Goal: Task Accomplishment & Management: Use online tool/utility

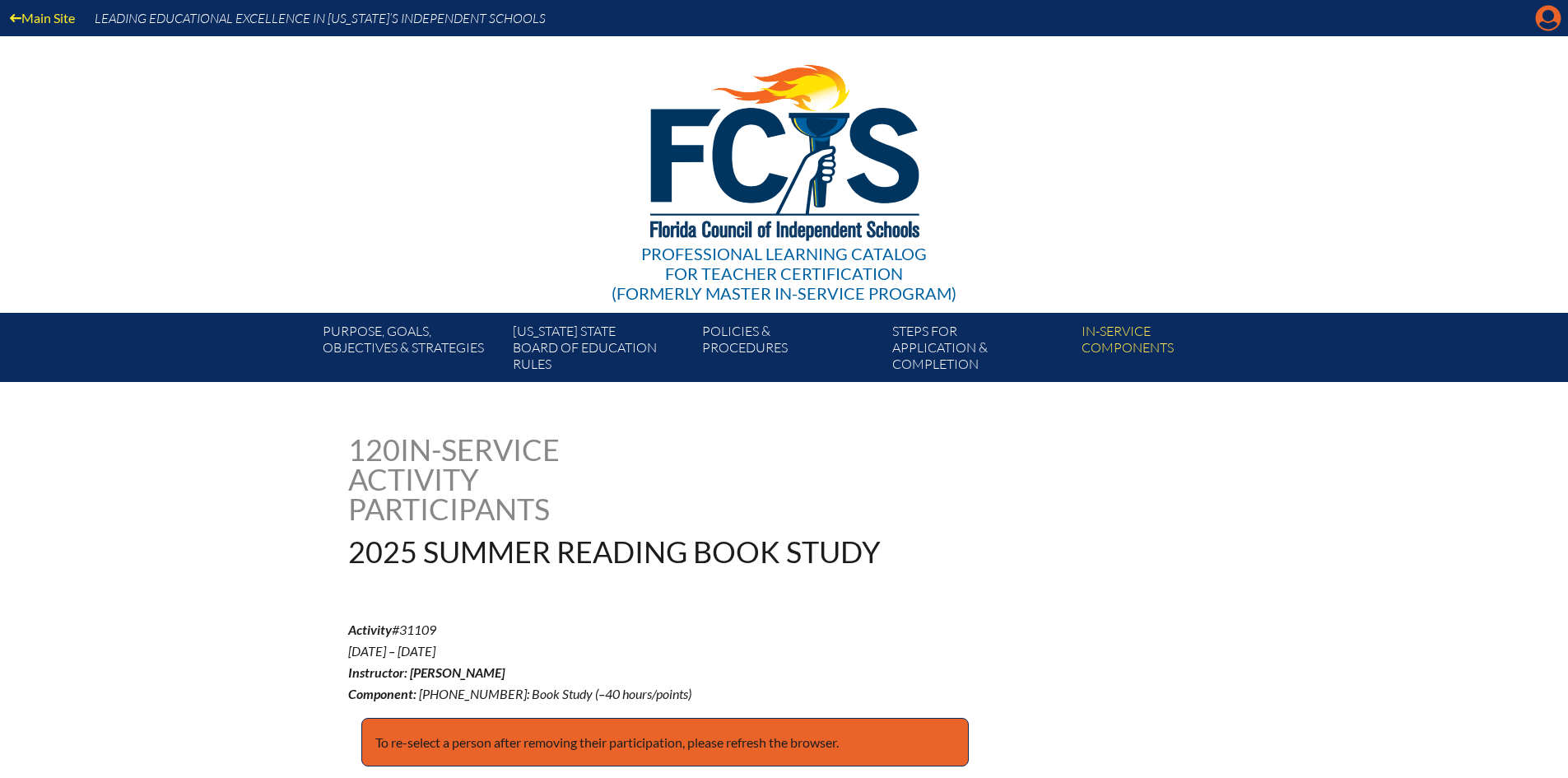
click at [1545, 16] on icon "Manage account" at bounding box center [1548, 17] width 26 height 26
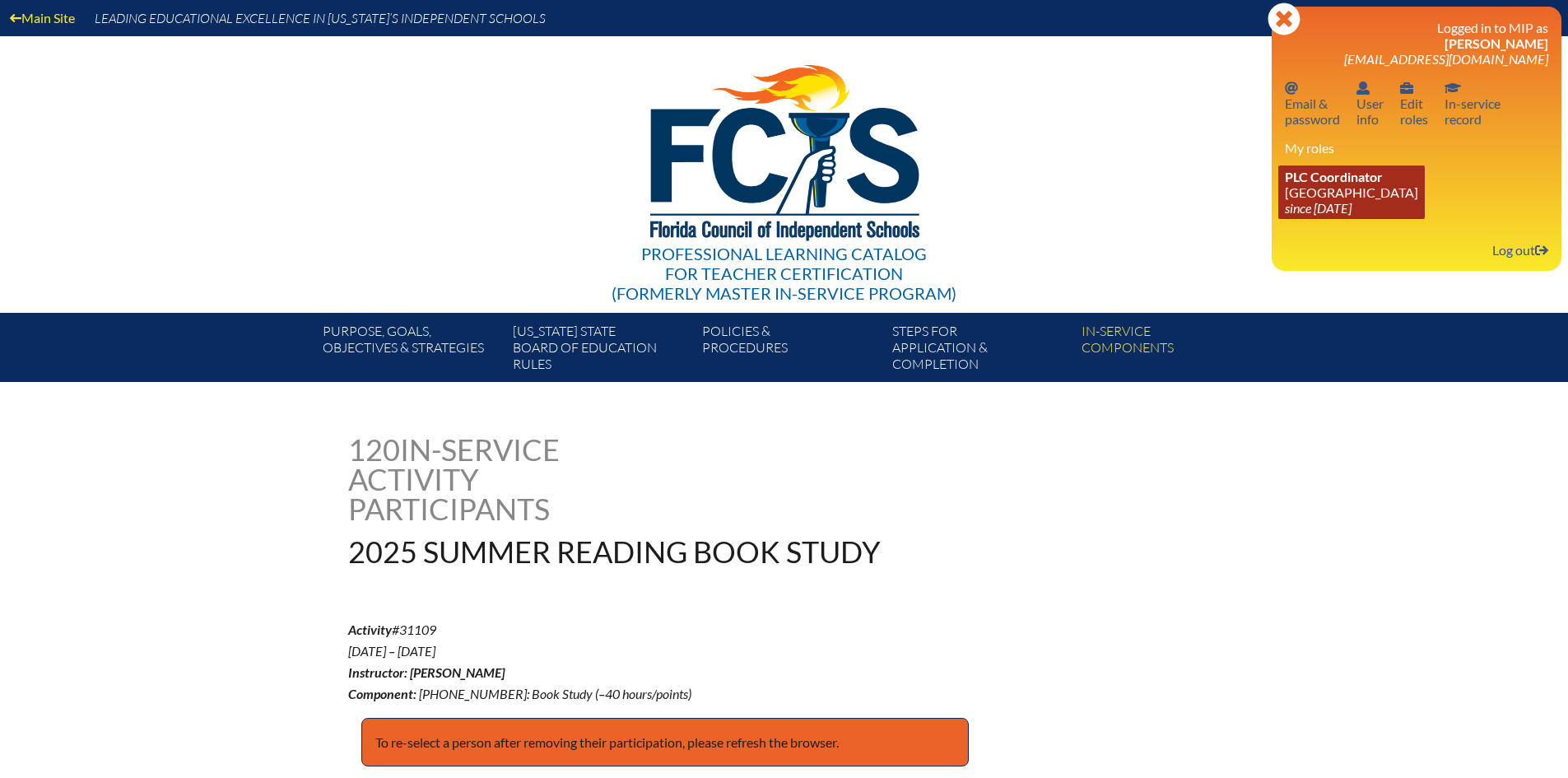
click at [1338, 186] on link "PLC Coordinator Pine Crest School since 2016 Aug 15" at bounding box center [1351, 192] width 147 height 54
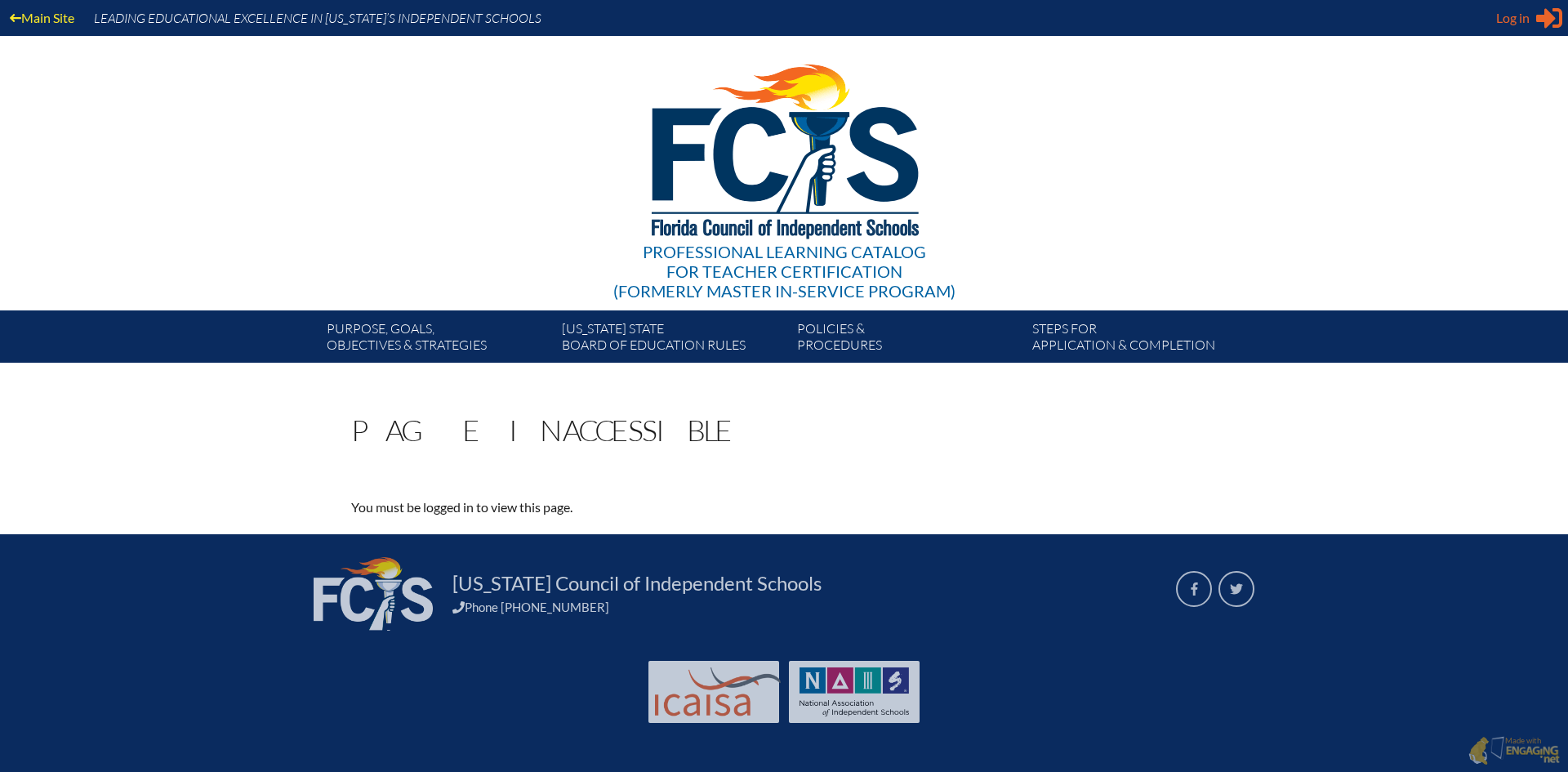
type input "[EMAIL_ADDRESS][DOMAIN_NAME]"
click at [1525, 10] on span "Log in" at bounding box center [1513, 18] width 33 height 20
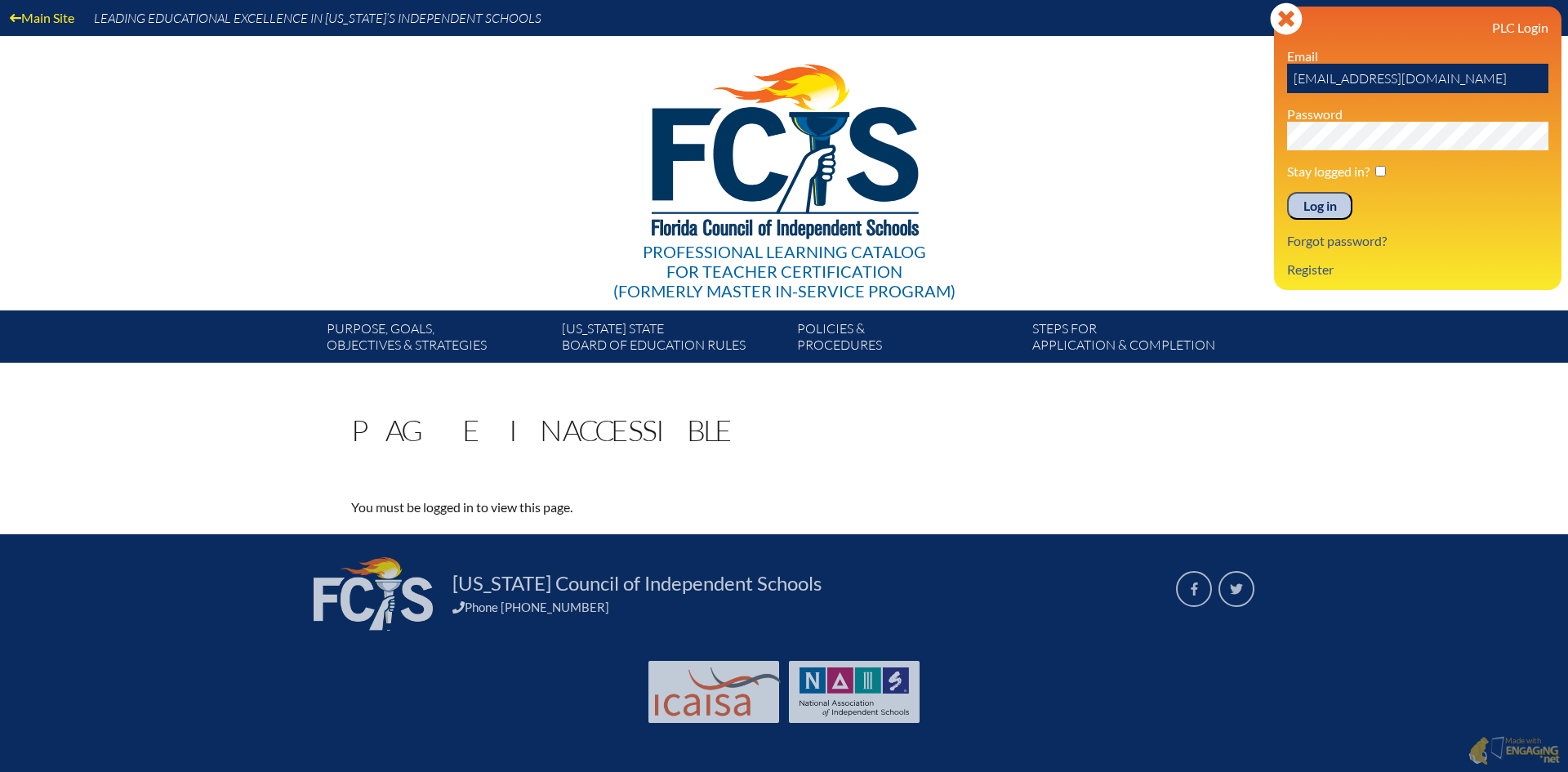
click at [1305, 205] on input "Log in" at bounding box center [1320, 205] width 65 height 28
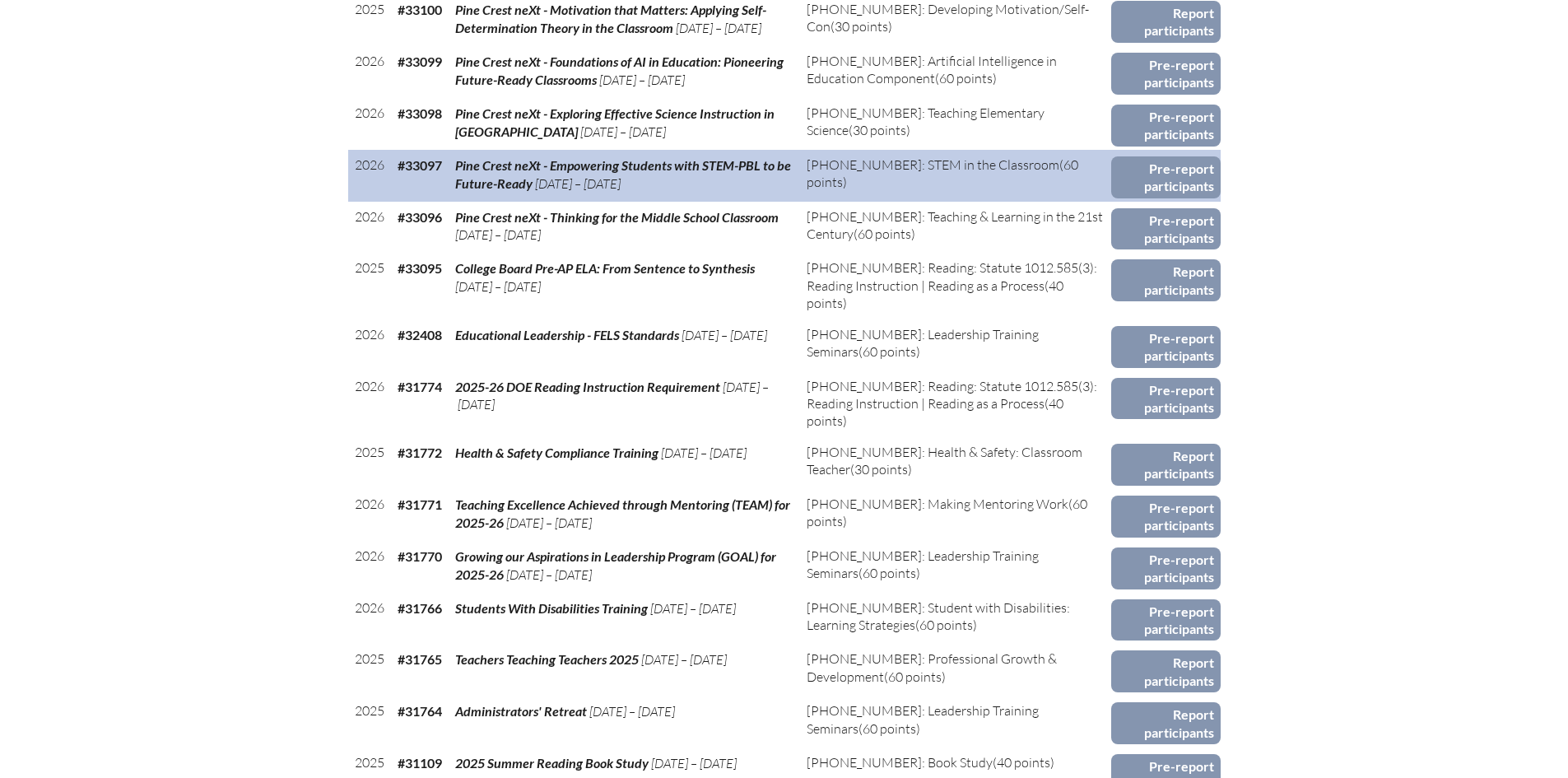
scroll to position [988, 0]
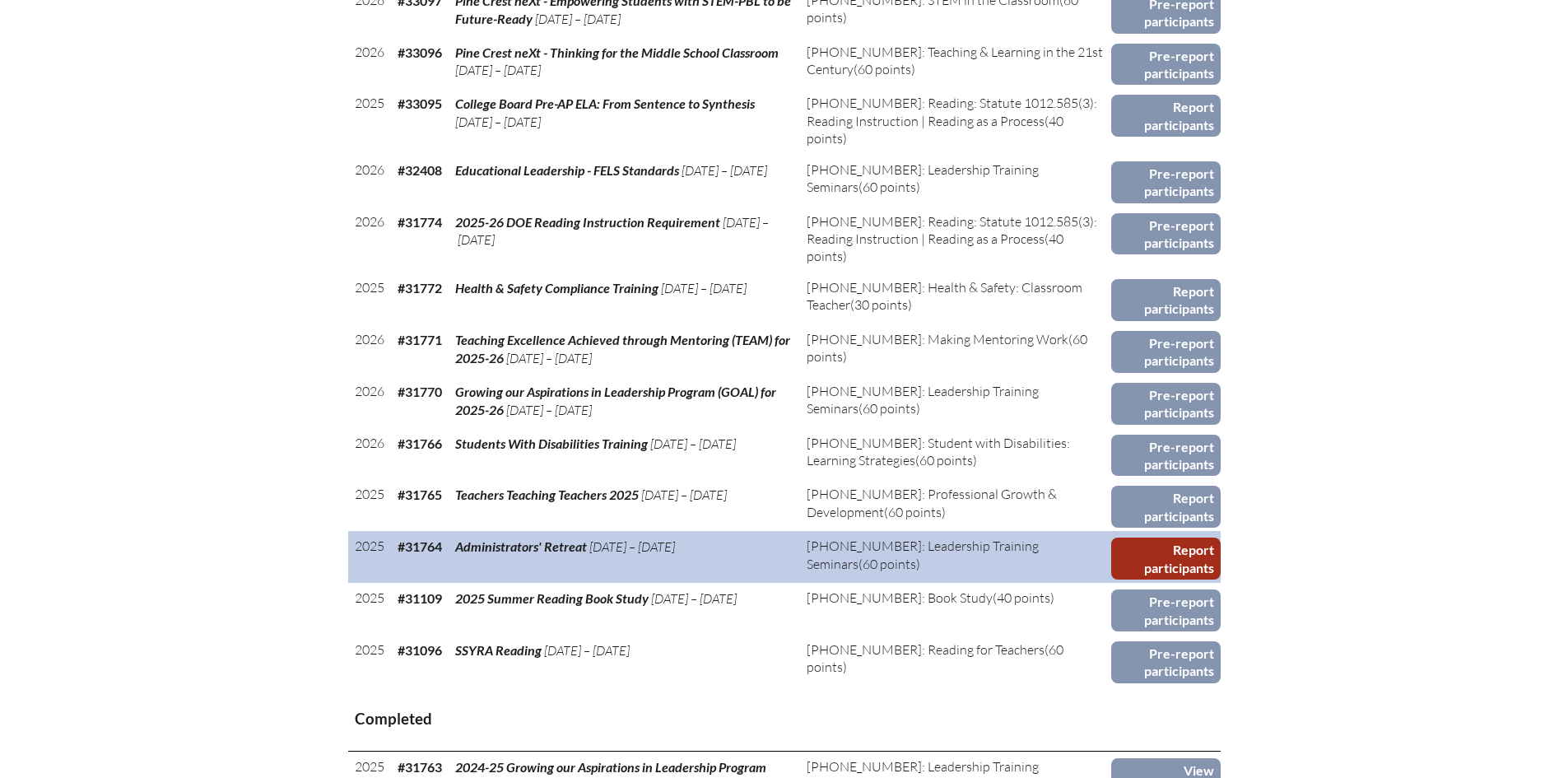
click at [1202, 552] on link "Report participants" at bounding box center [1166, 558] width 109 height 42
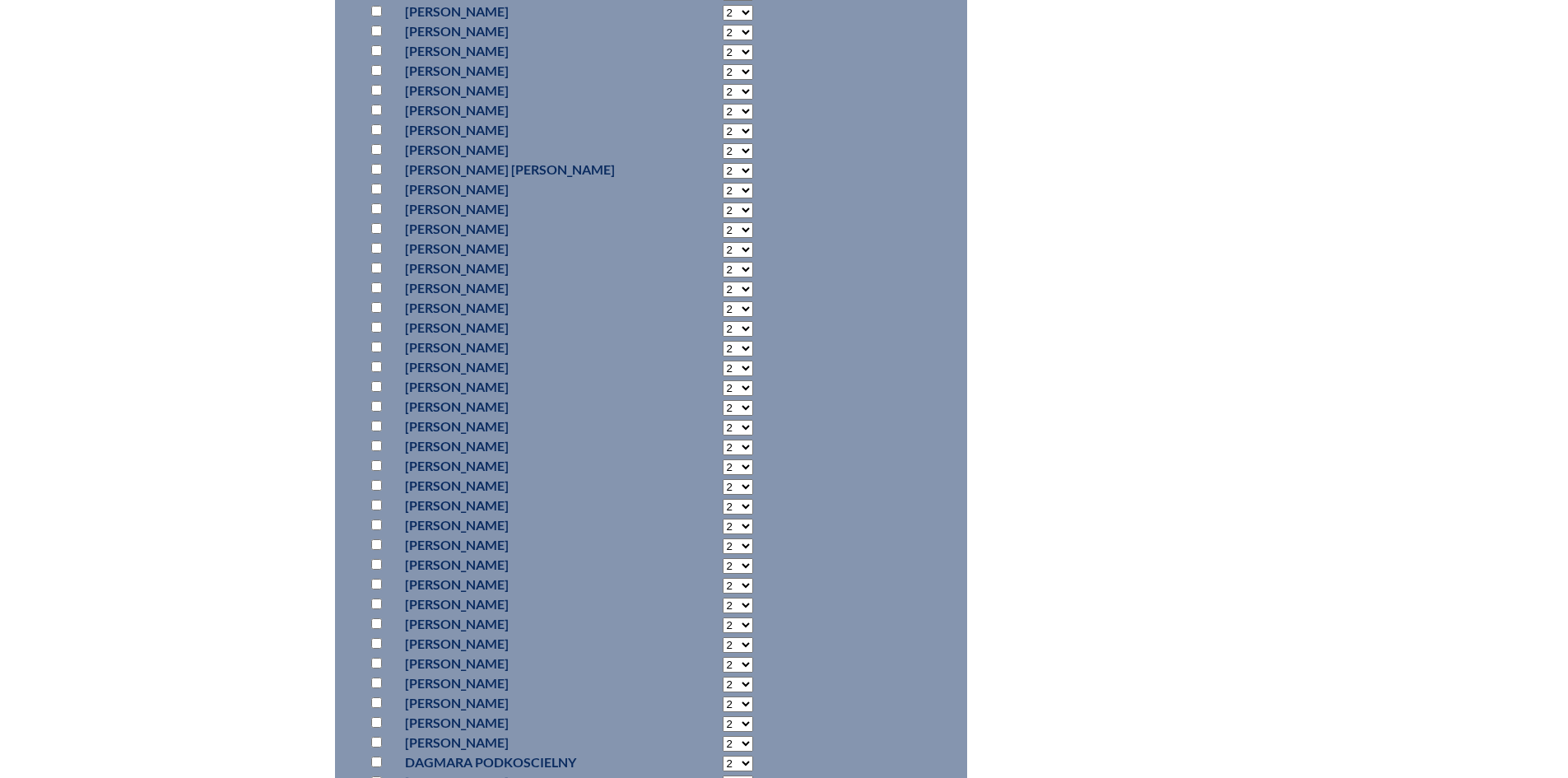
scroll to position [7818, 0]
click at [374, 487] on input "checkbox" at bounding box center [377, 482] width 11 height 11
checkbox input "true"
click at [722, 492] on select "2 3 4 5 6 7 8 9 10 11 12 13 14 15 16 17 18 19 20 21 22 23" at bounding box center [737, 483] width 30 height 16
select select "6"
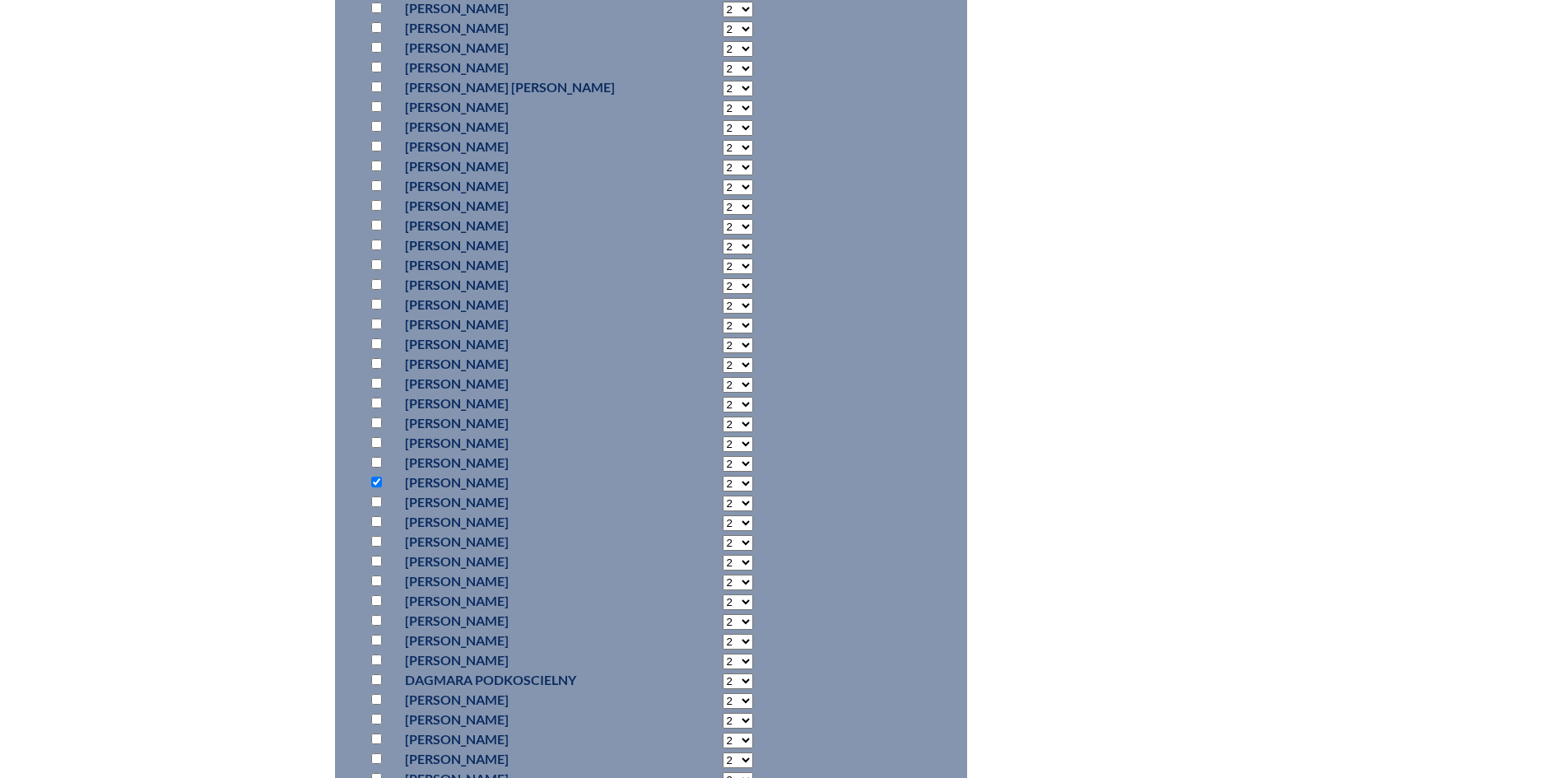
click at [722, 492] on select "2 3 4 5 6 7 8 9 10 11 12 13 14 15 16 17 18 19 20 21 22 23" at bounding box center [737, 483] width 30 height 16
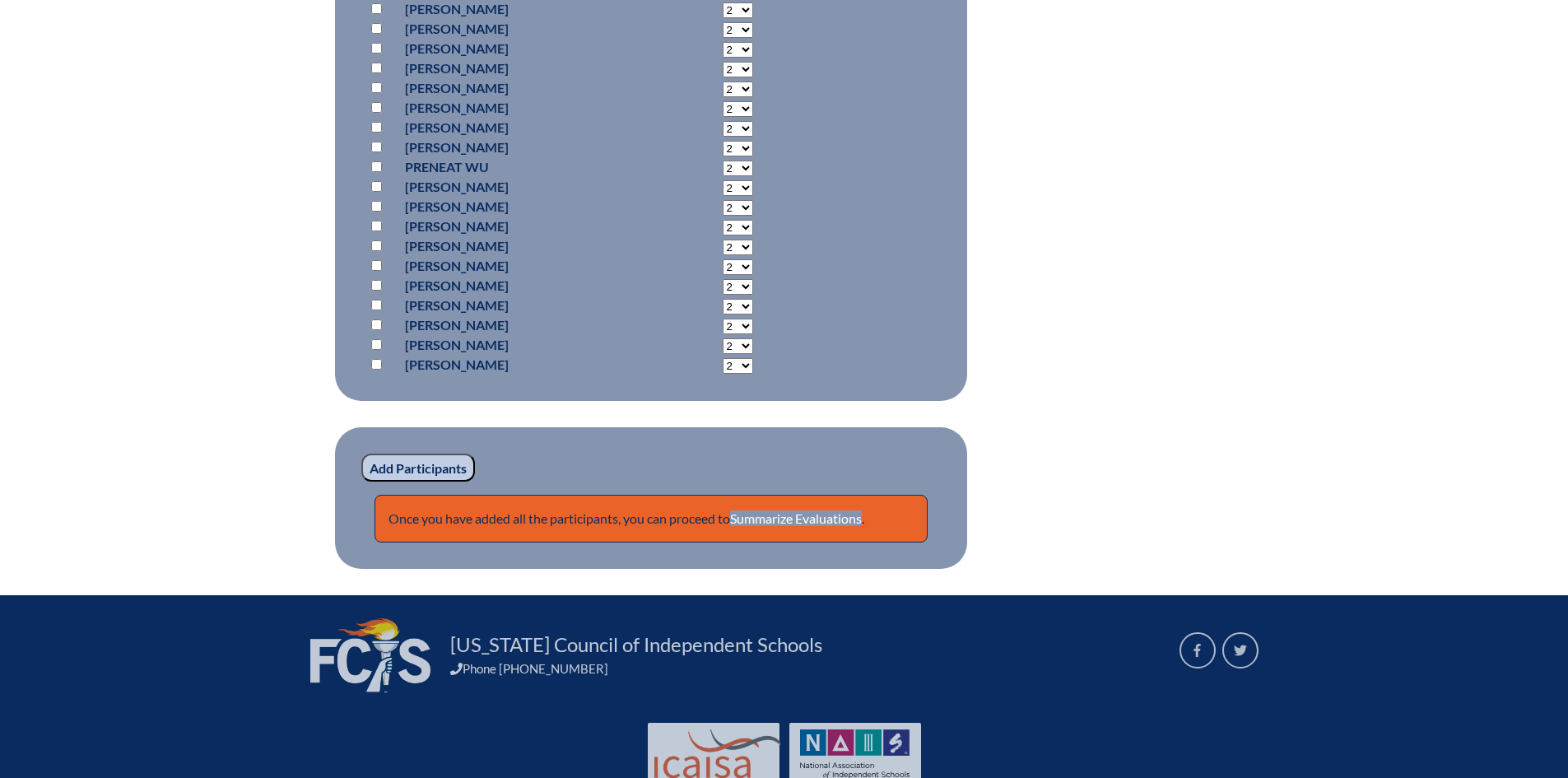
scroll to position [11436, 0]
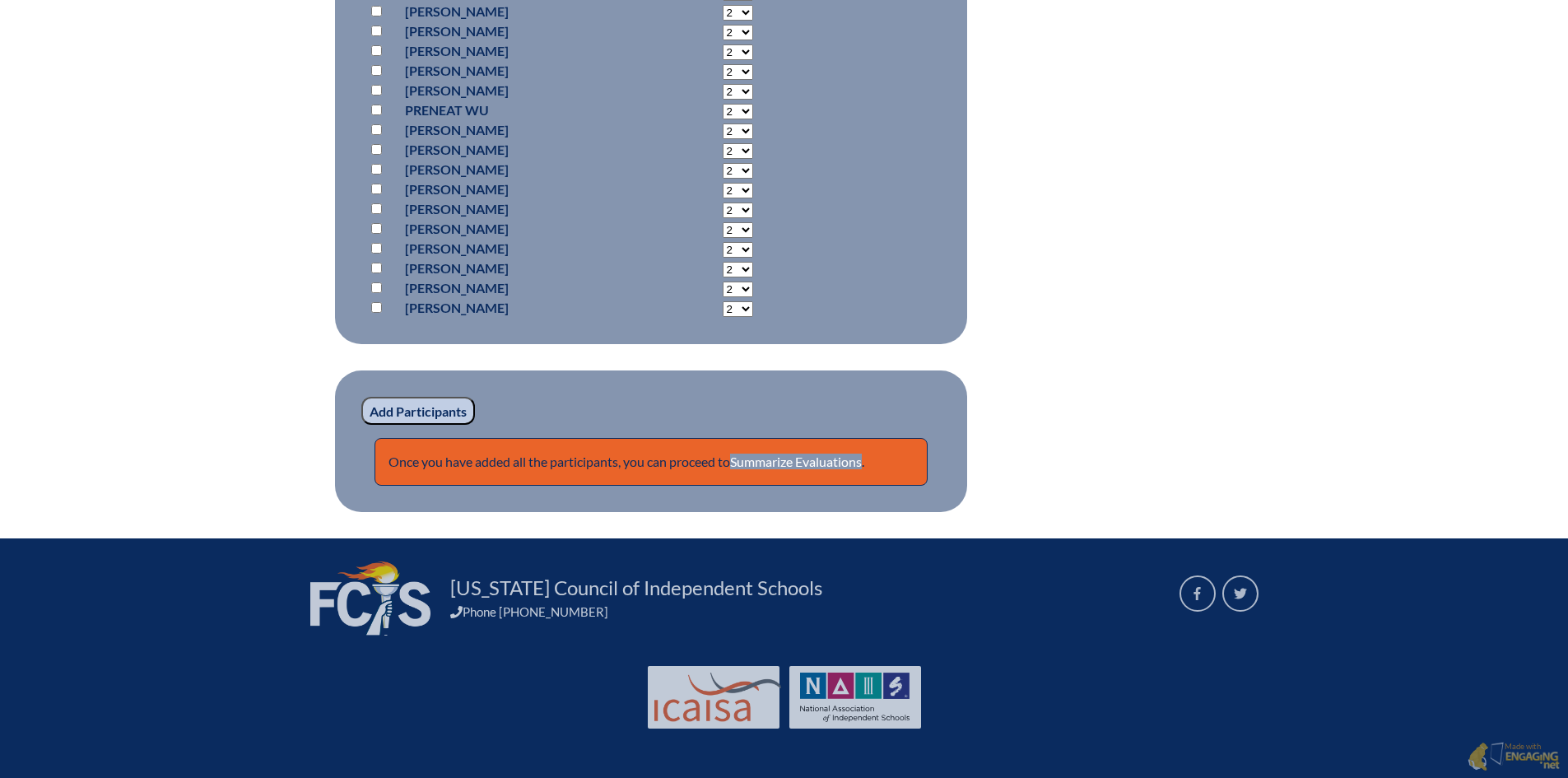
click at [423, 407] on input "Add Participants" at bounding box center [418, 410] width 114 height 28
